Goal: Book appointment/travel/reservation

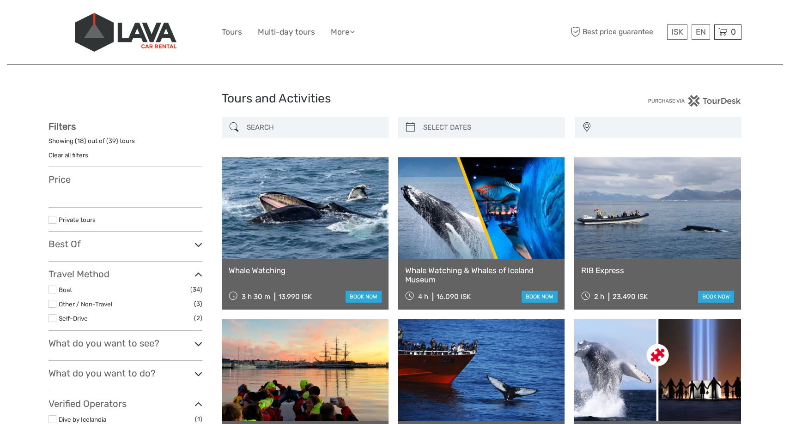
select select
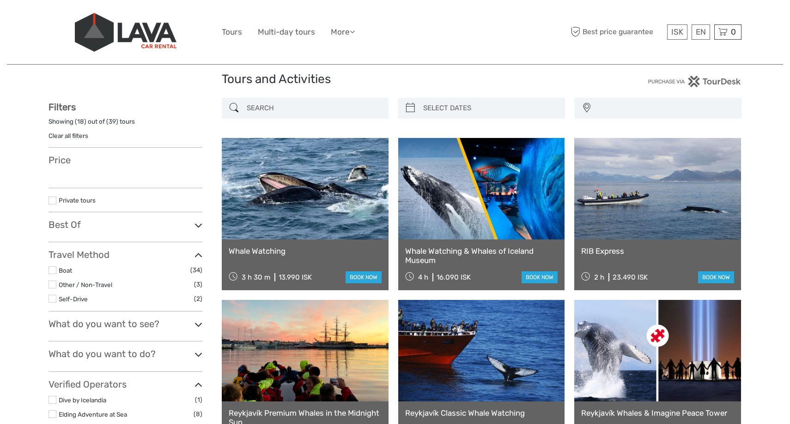
scroll to position [26, 0]
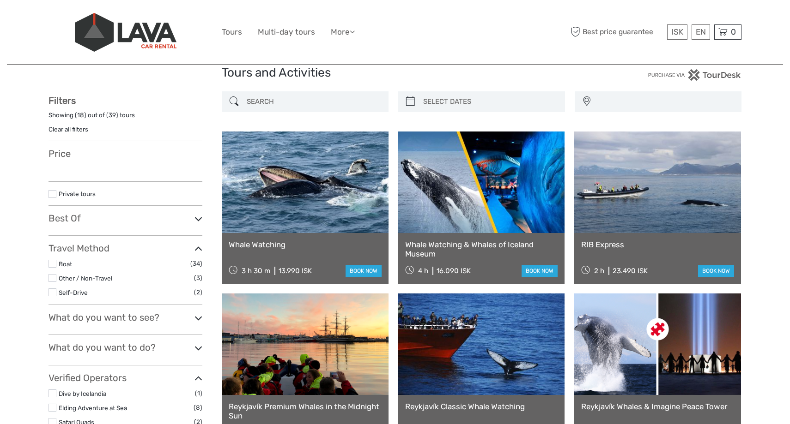
select select
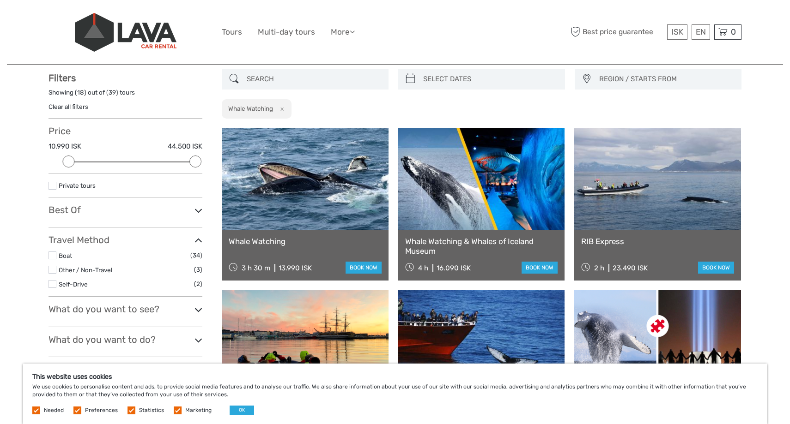
scroll to position [48, 0]
click at [297, 235] on div "Whale Watching 3 h 30 m 13.990 ISK book now" at bounding box center [305, 255] width 167 height 51
click at [277, 209] on link at bounding box center [305, 180] width 167 height 102
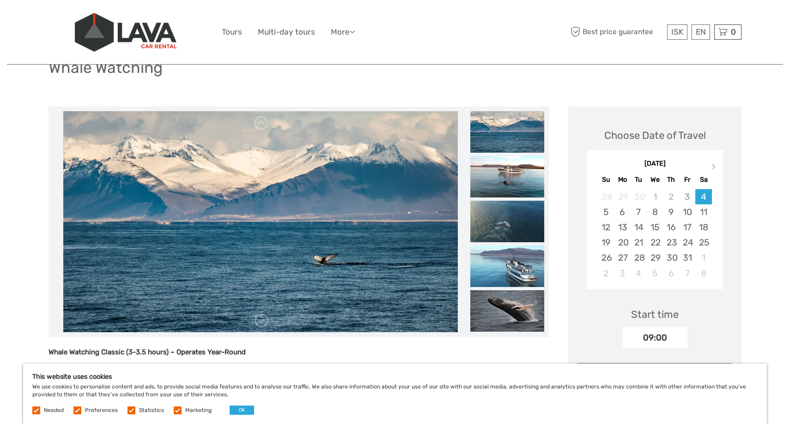
scroll to position [79, 0]
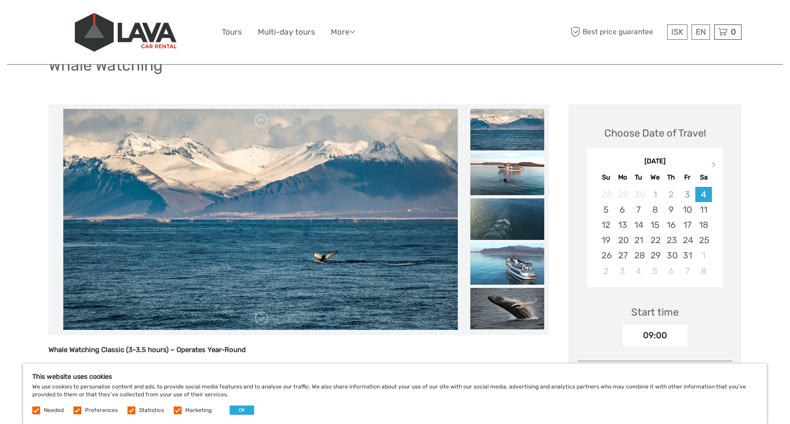
click at [500, 126] on img at bounding box center [507, 130] width 74 height 42
click at [492, 207] on img at bounding box center [507, 220] width 74 height 42
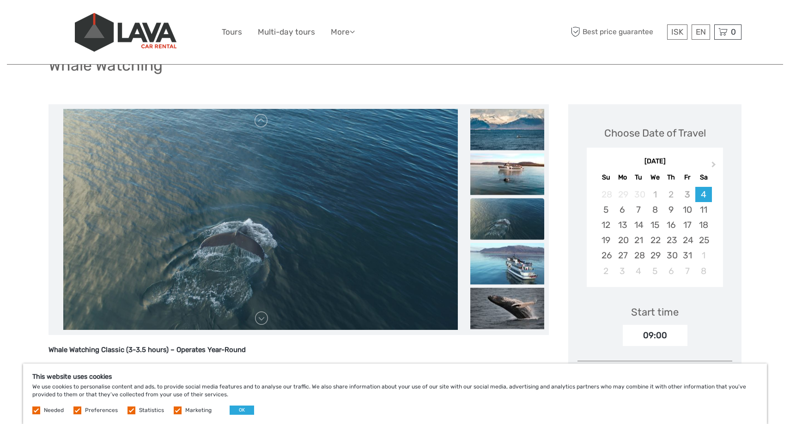
click at [492, 256] on img at bounding box center [507, 264] width 74 height 42
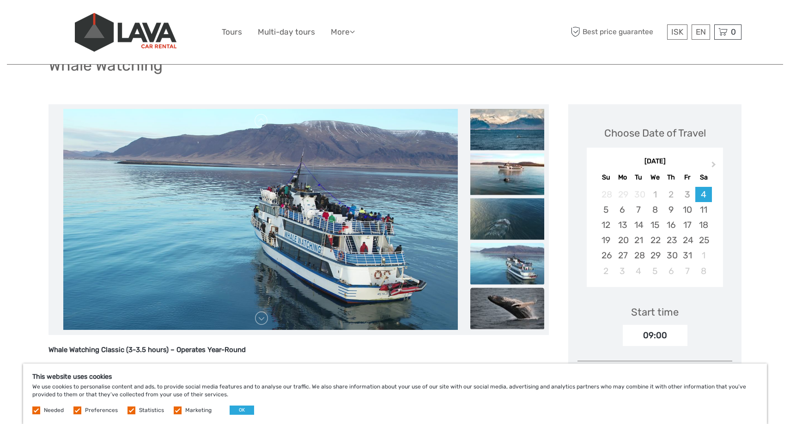
click at [509, 297] on img at bounding box center [507, 309] width 74 height 42
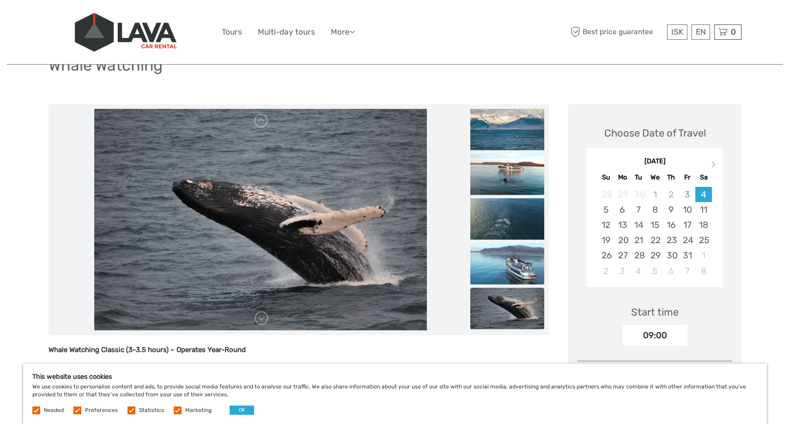
click at [515, 270] on img at bounding box center [507, 264] width 74 height 42
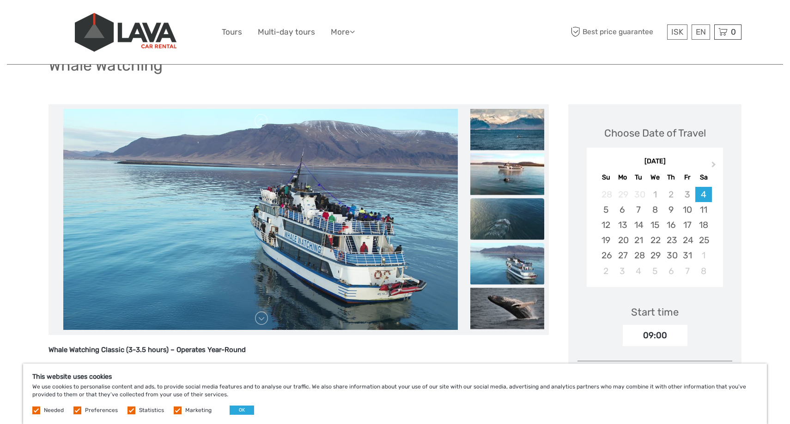
click at [519, 230] on img at bounding box center [507, 219] width 74 height 42
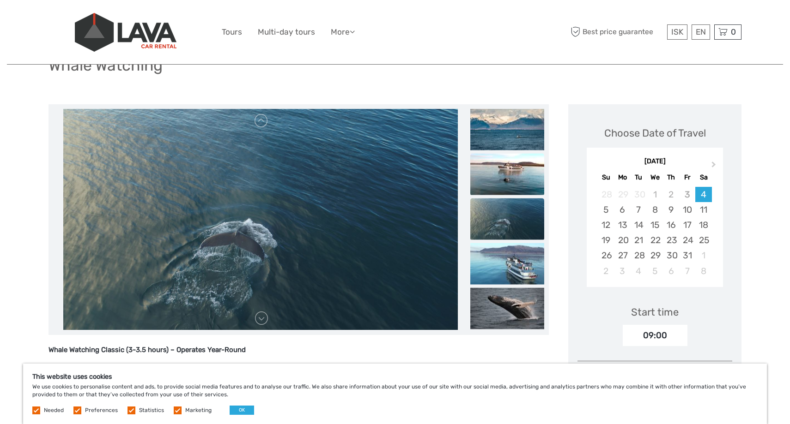
click at [521, 172] on img at bounding box center [507, 174] width 74 height 42
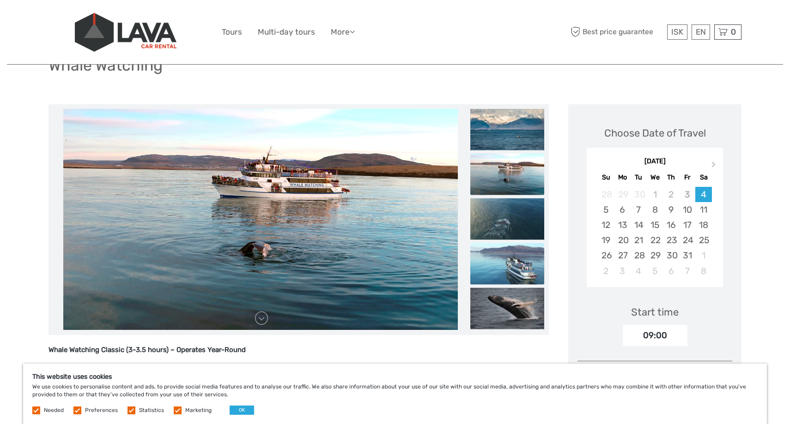
click at [514, 284] on li at bounding box center [507, 264] width 74 height 42
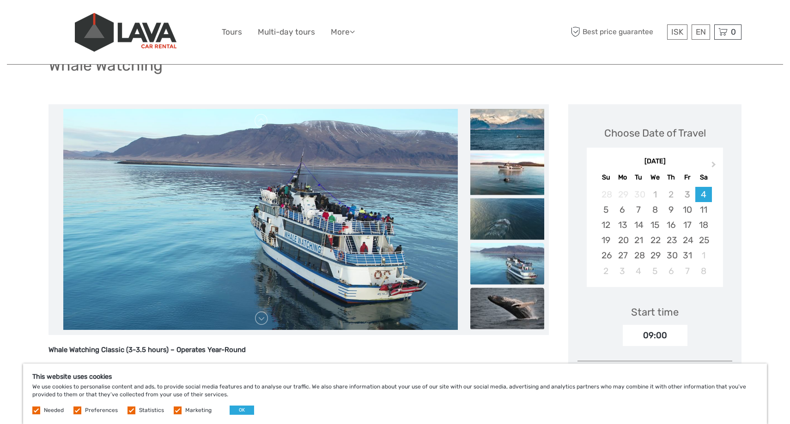
click at [510, 300] on img at bounding box center [507, 309] width 74 height 42
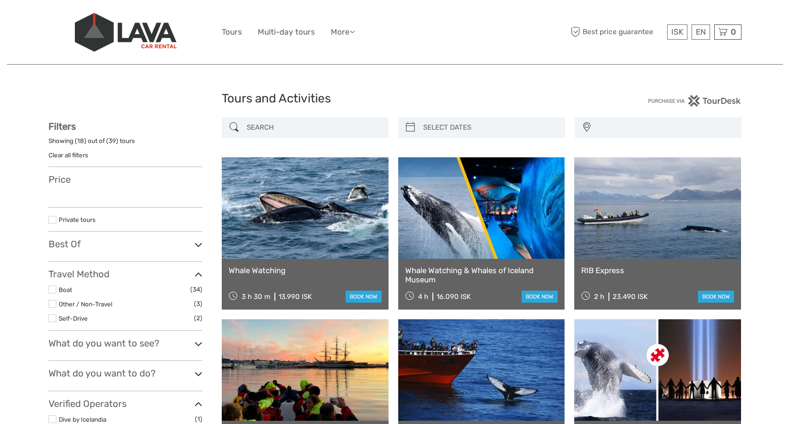
select select
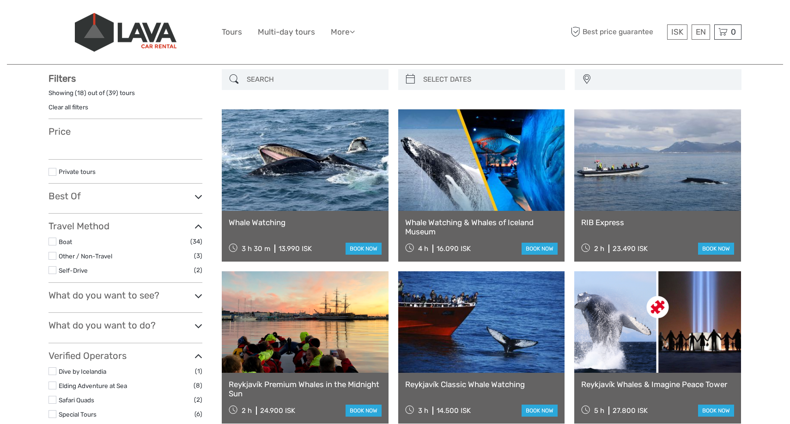
select select
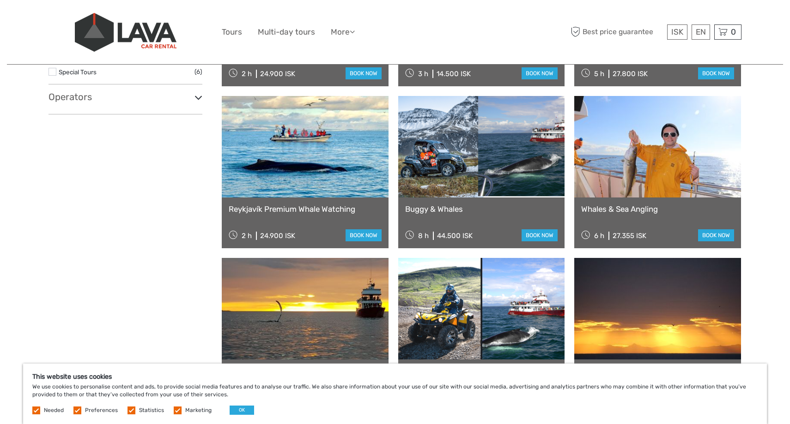
scroll to position [407, 0]
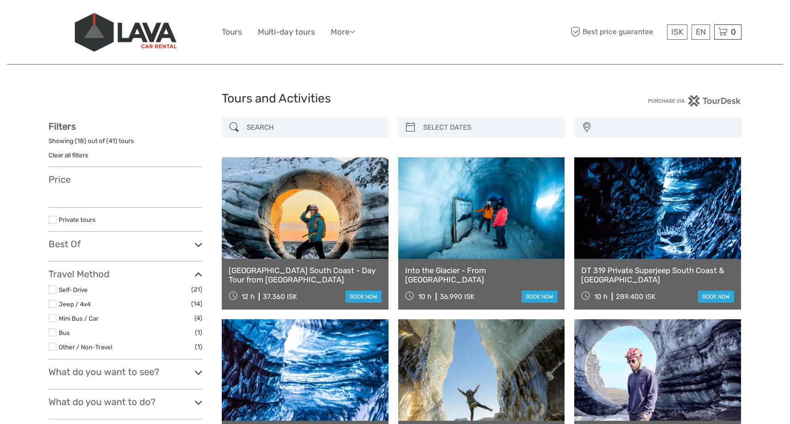
select select
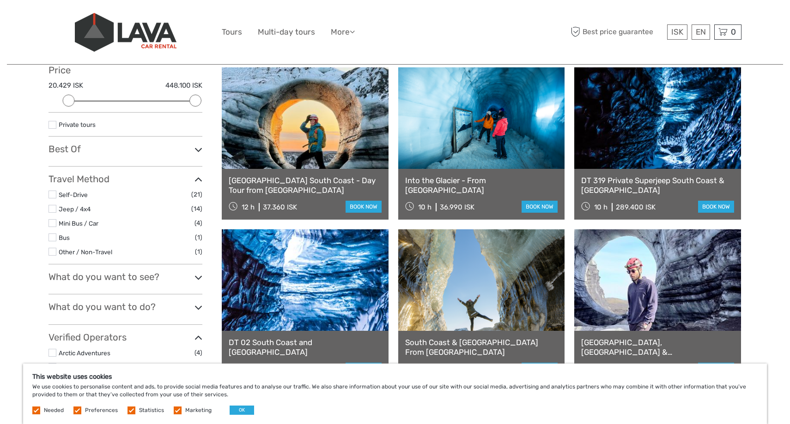
scroll to position [109, 0]
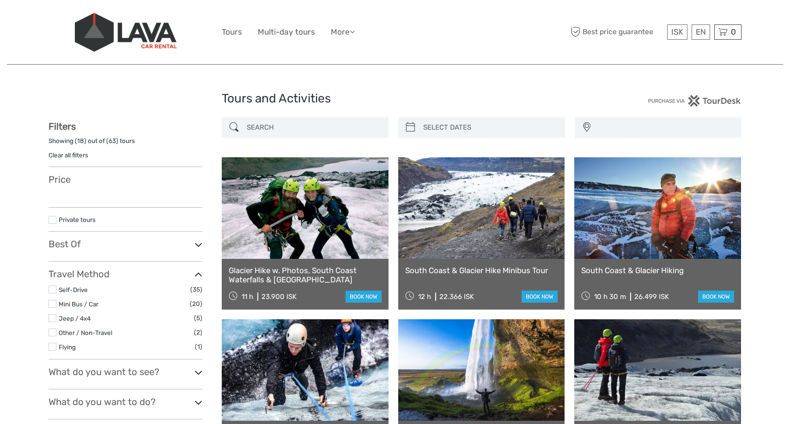
select select
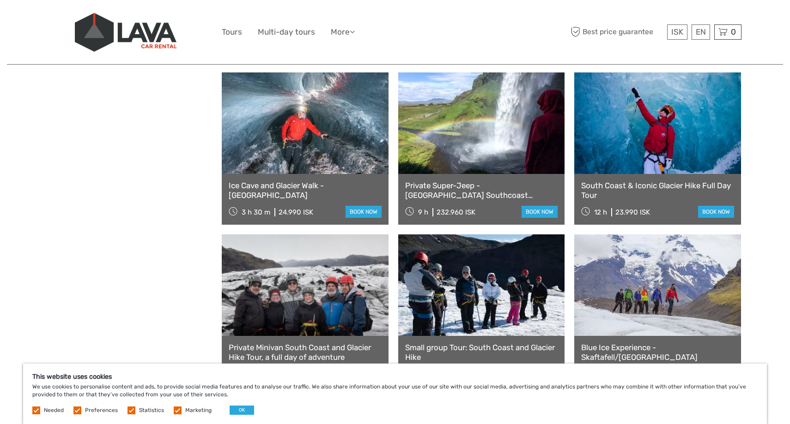
scroll to position [803, 0]
